Goal: Task Accomplishment & Management: Use online tool/utility

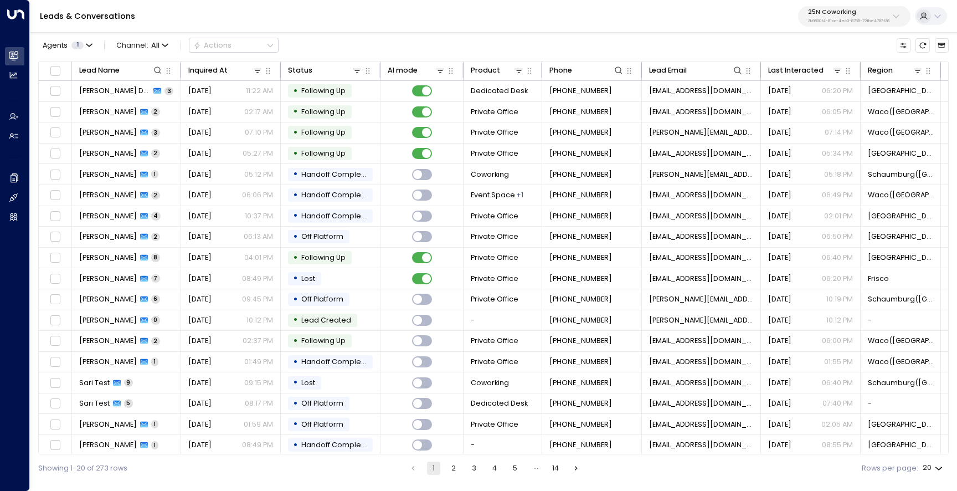
click at [853, 24] on button "25N Coworking 3b9800f4-81ca-4ec0-8758-72fbe4763f36" at bounding box center [854, 16] width 112 height 20
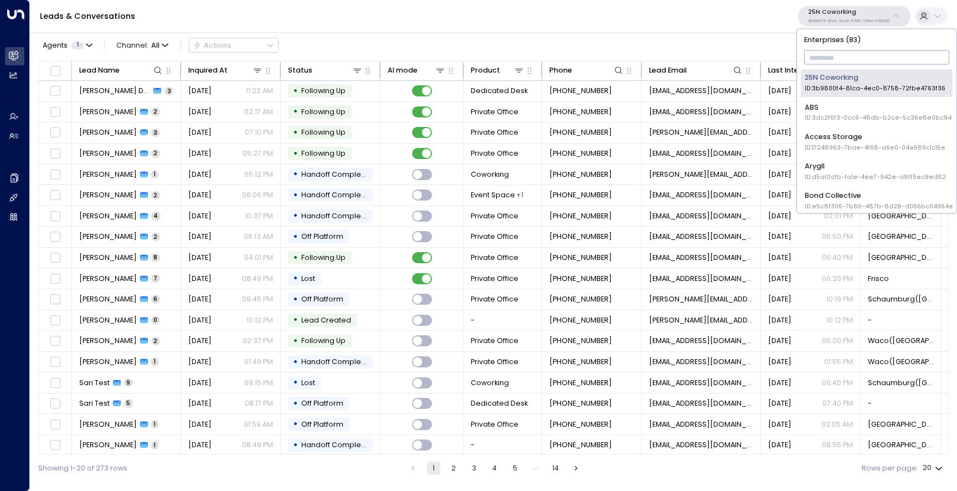
click at [846, 54] on input "text" at bounding box center [877, 57] width 146 height 19
type input "*****"
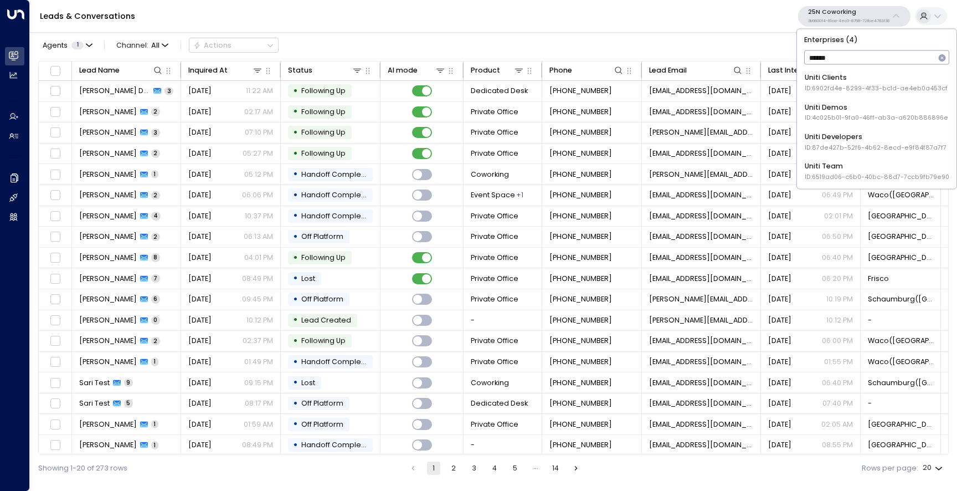
click at [857, 107] on div "Uniti Demos ID: 4c025b01-9fa0-46ff-ab3a-a620b886896e" at bounding box center [876, 112] width 143 height 20
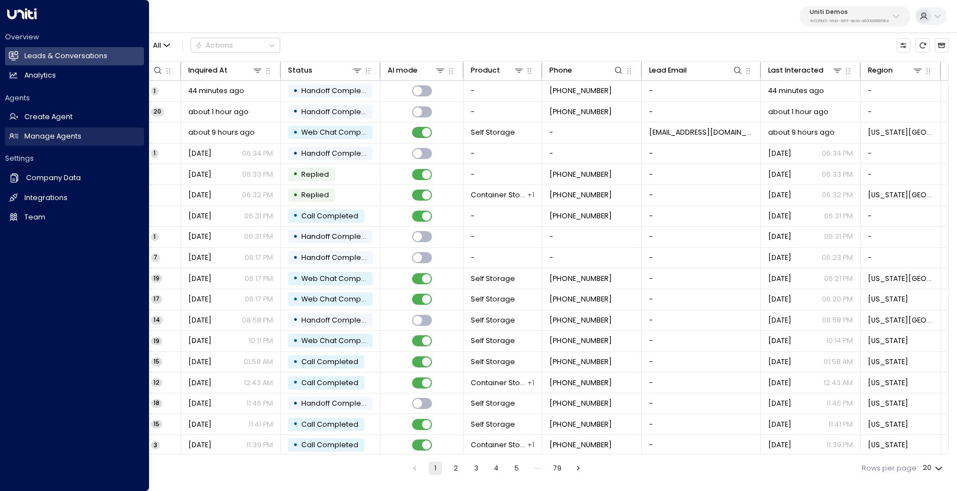
click at [18, 137] on icon at bounding box center [13, 136] width 9 height 6
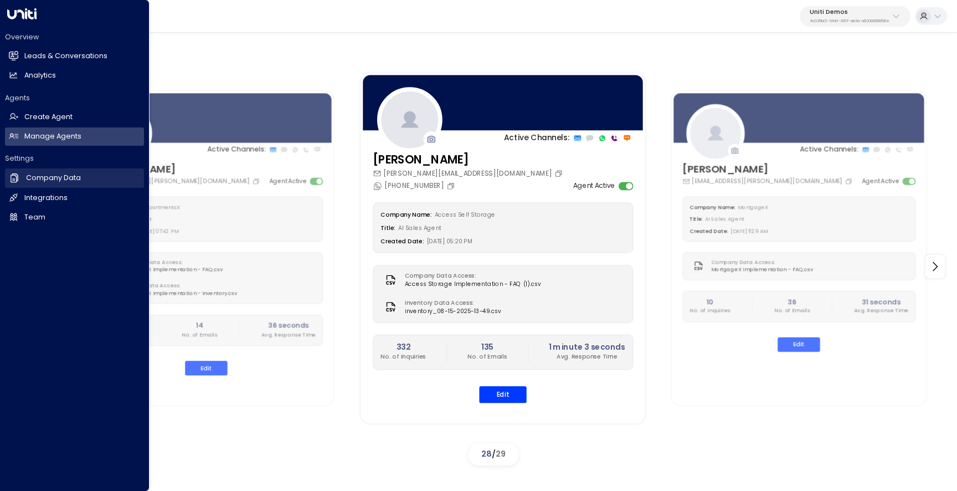
click at [50, 182] on h2 "Company Data" at bounding box center [53, 178] width 55 height 11
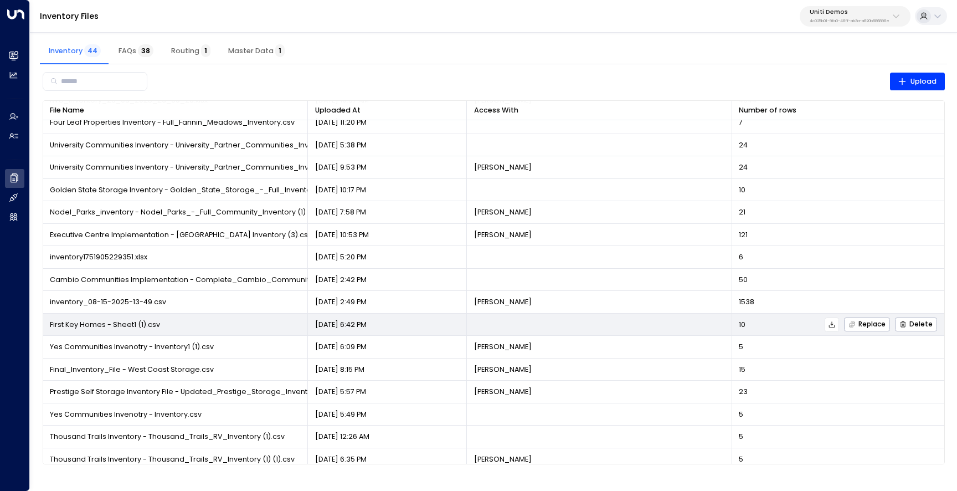
scroll to position [323, 0]
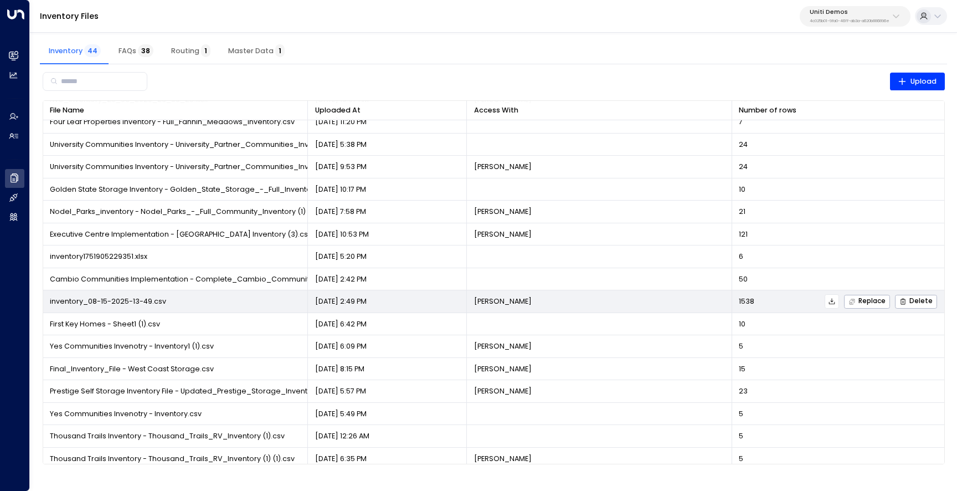
click at [828, 299] on button at bounding box center [832, 301] width 14 height 14
